Goal: Information Seeking & Learning: Learn about a topic

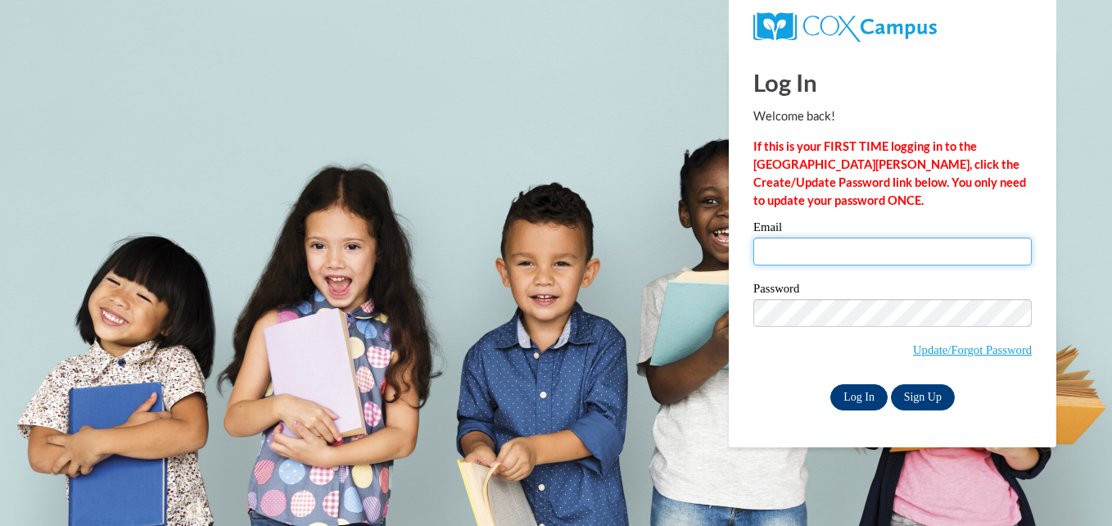
type input "vcongdon@greatriverhealth.org"
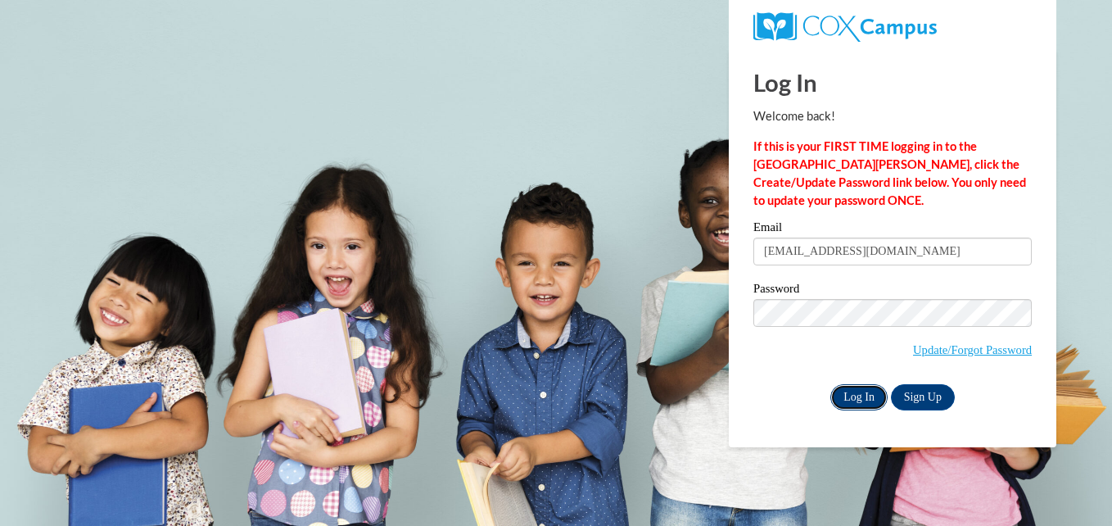
click at [869, 391] on input "Log In" at bounding box center [858, 397] width 57 height 26
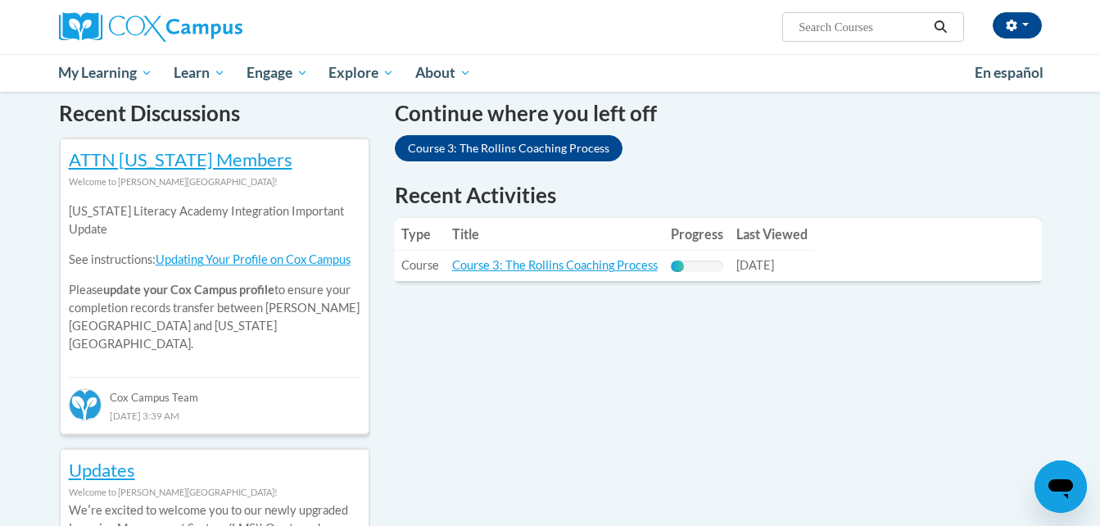
scroll to position [524, 0]
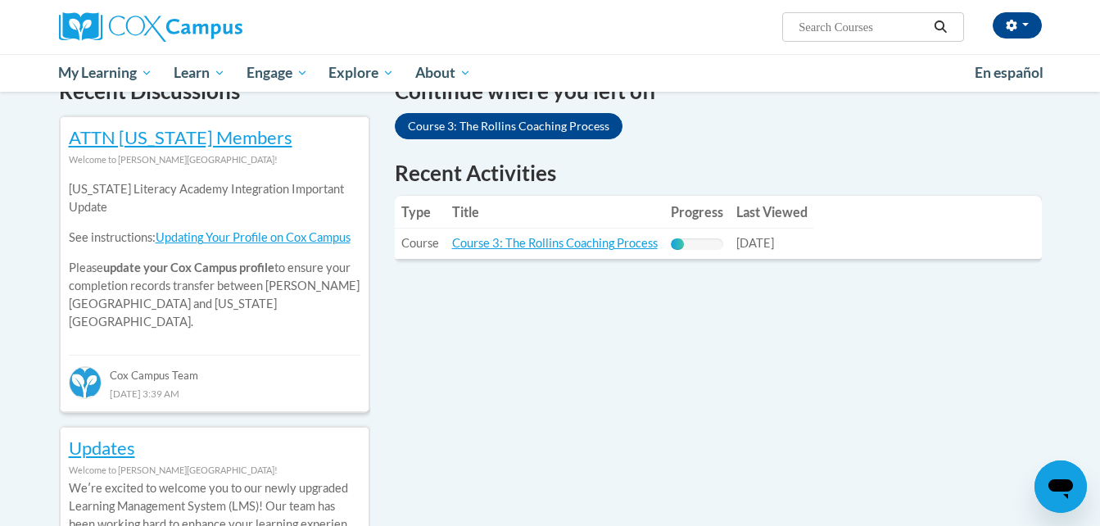
click at [610, 235] on td "Title: Course 3: The [PERSON_NAME] Coaching Process" at bounding box center [555, 244] width 219 height 30
click at [613, 241] on link "Course 3: The Rollins Coaching Process" at bounding box center [555, 243] width 206 height 14
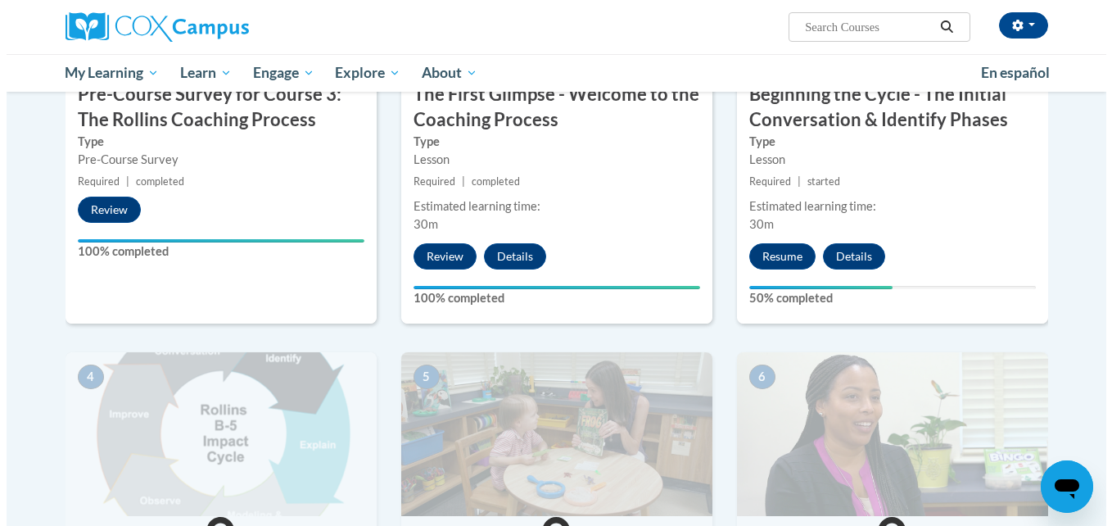
scroll to position [586, 0]
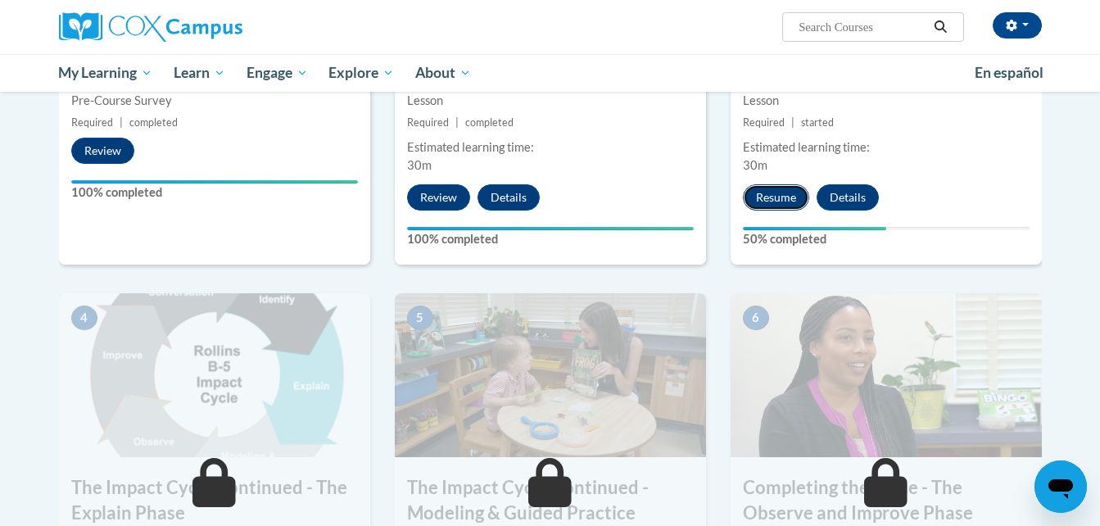
click at [789, 201] on button "Resume" at bounding box center [776, 197] width 66 height 26
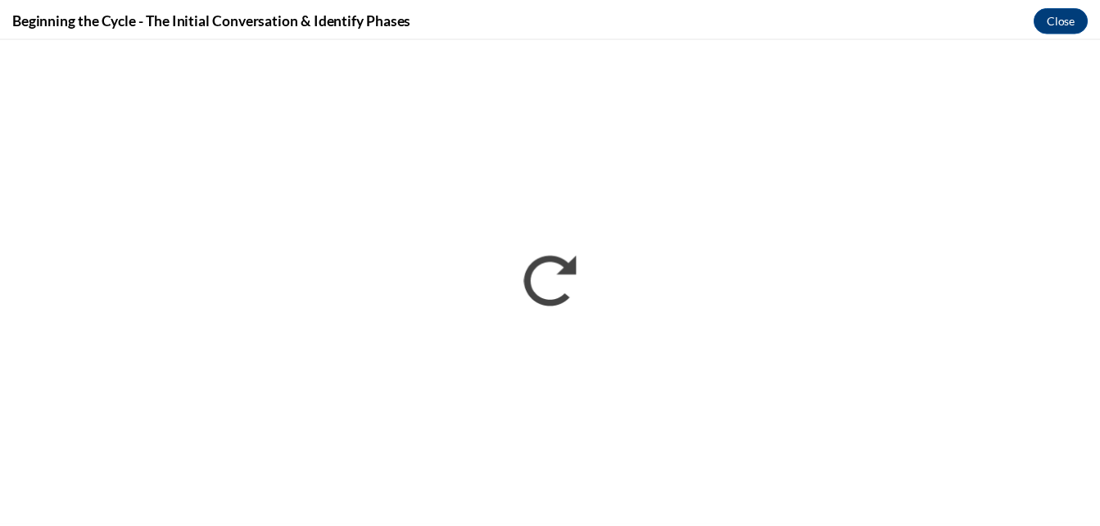
scroll to position [0, 0]
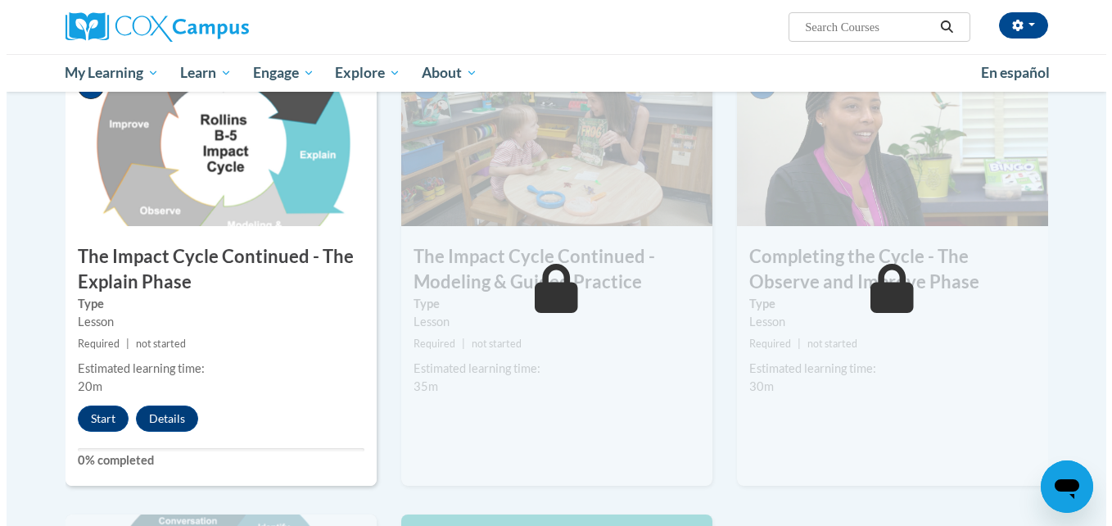
scroll to position [843, 0]
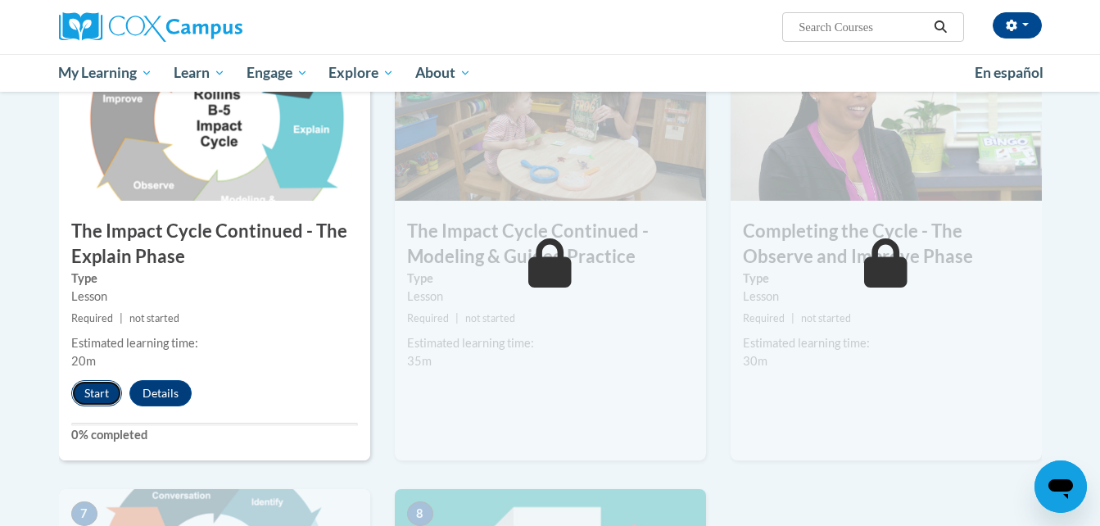
click at [93, 392] on button "Start" at bounding box center [96, 393] width 51 height 26
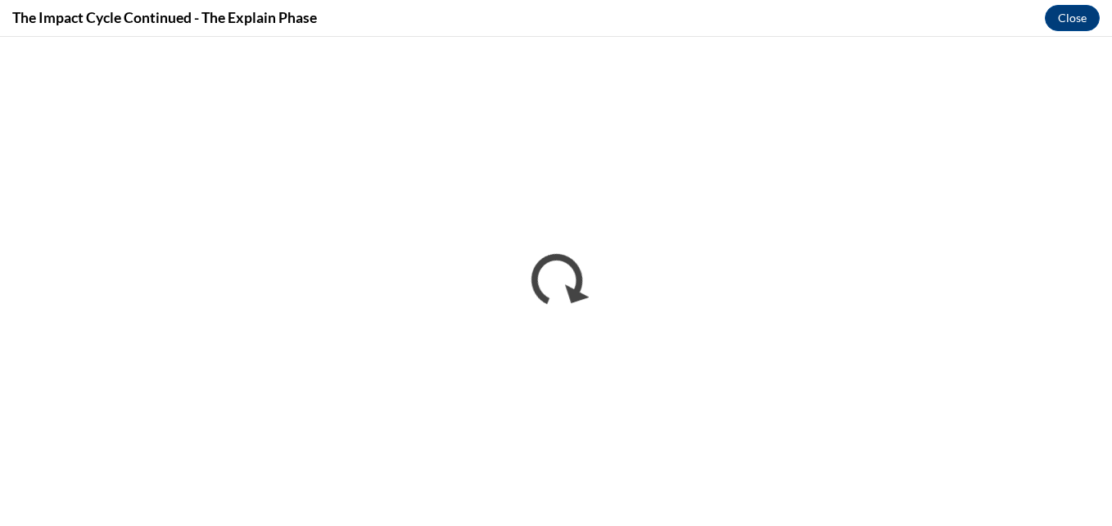
scroll to position [0, 0]
